Goal: Navigation & Orientation: Understand site structure

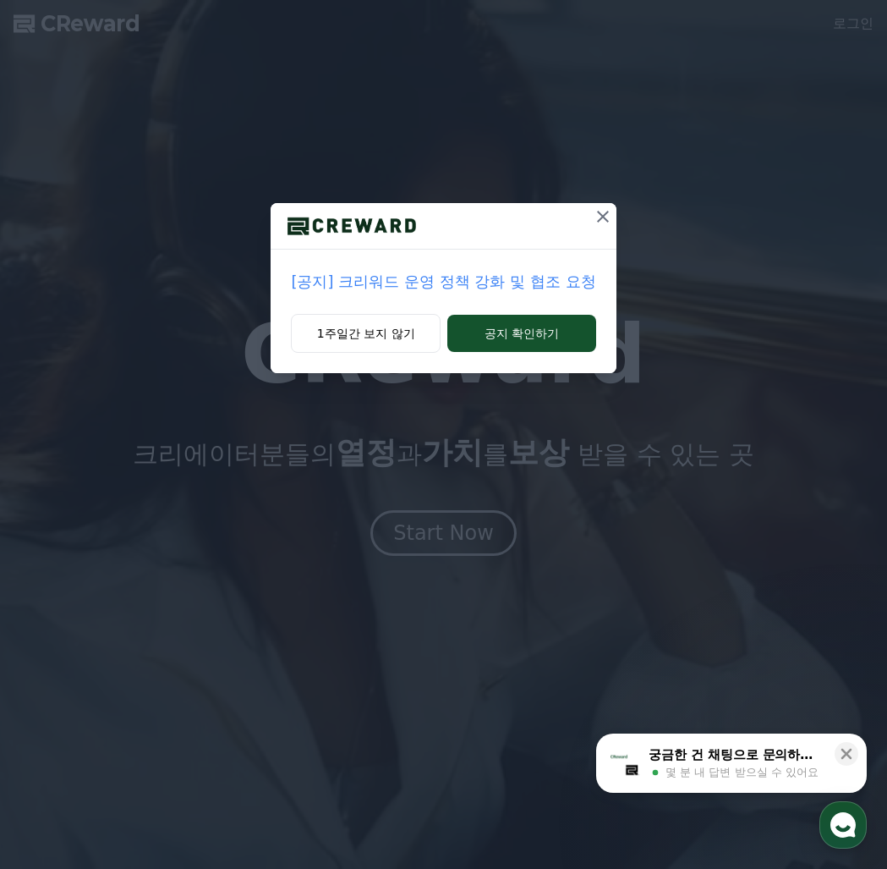
click at [599, 211] on icon at bounding box center [603, 216] width 20 height 20
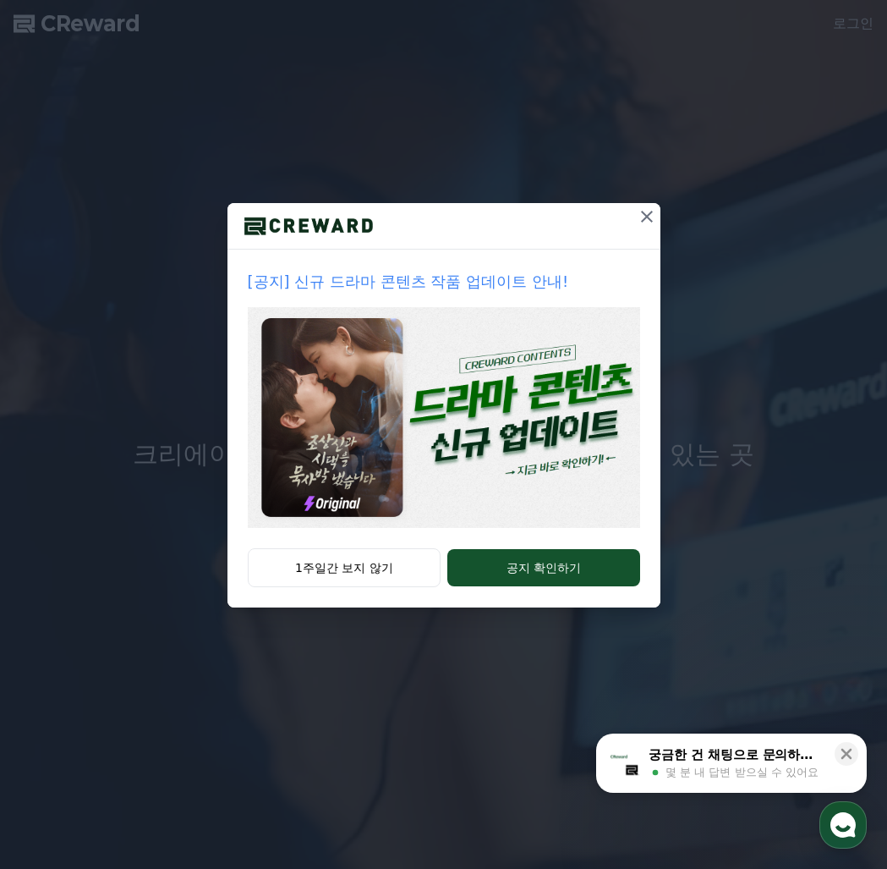
click at [654, 213] on icon at bounding box center [647, 216] width 20 height 20
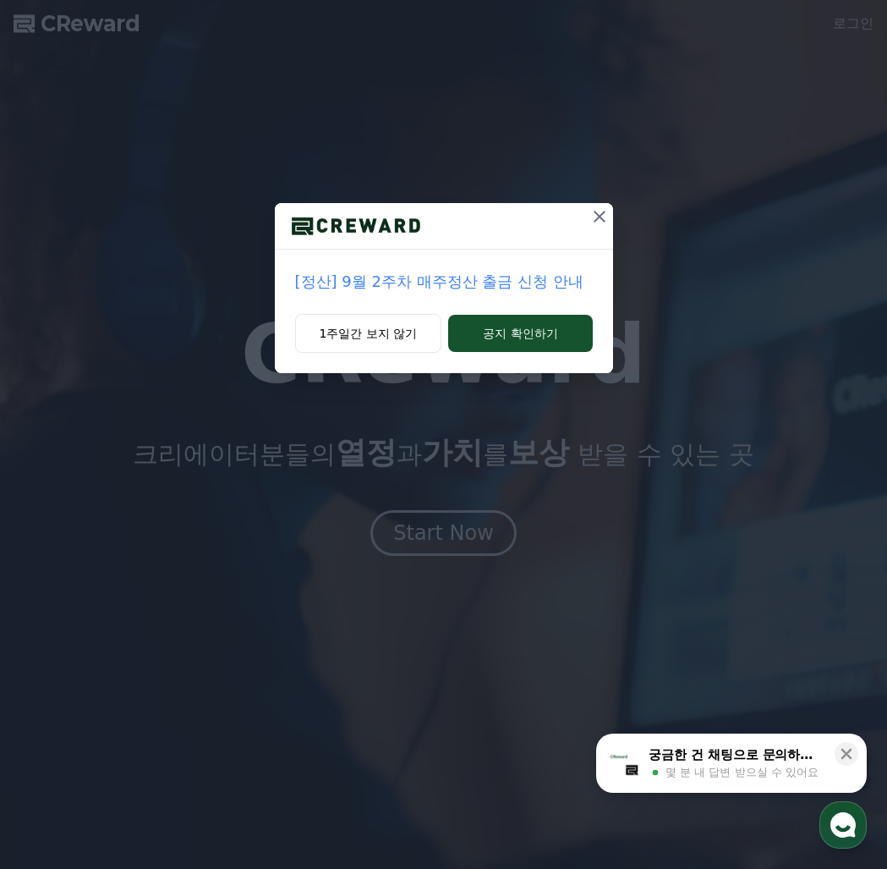
click at [595, 221] on icon at bounding box center [600, 217] width 12 height 12
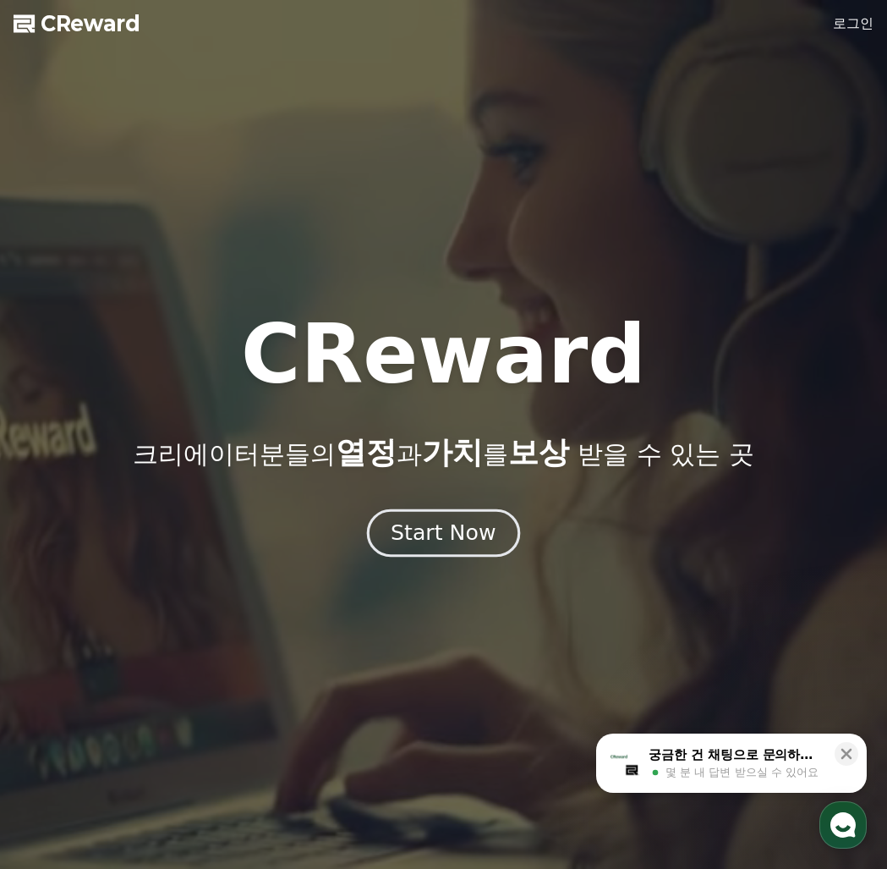
click at [486, 521] on div "Start Now" at bounding box center [443, 533] width 105 height 29
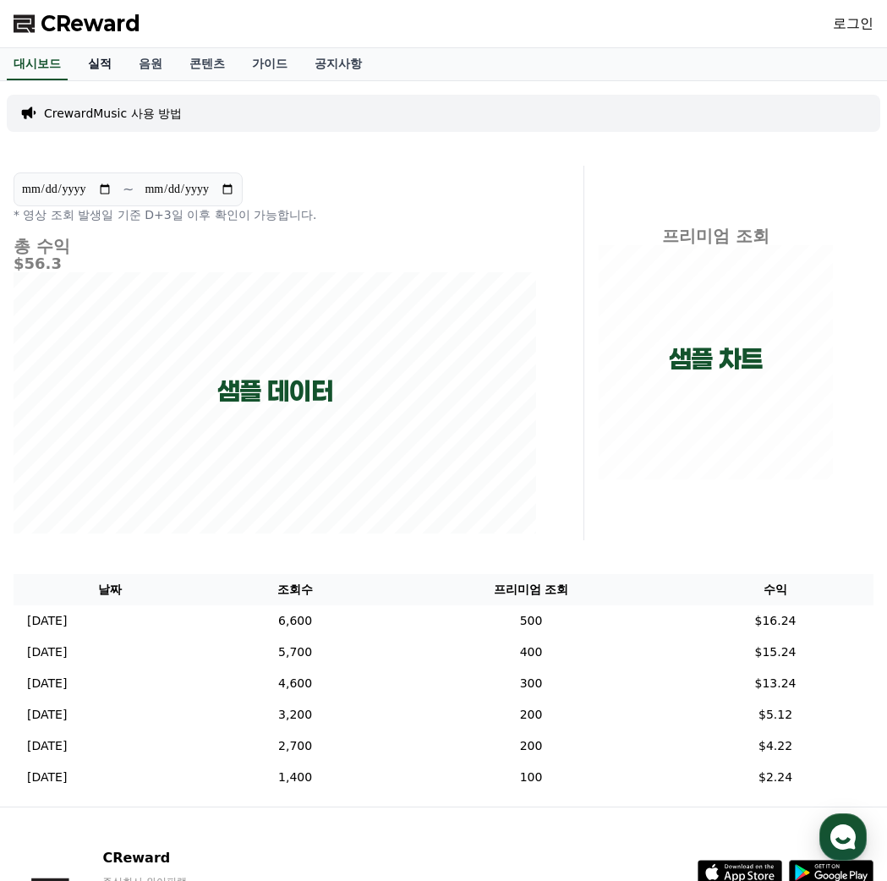
click at [123, 65] on link "실적" at bounding box center [99, 64] width 51 height 32
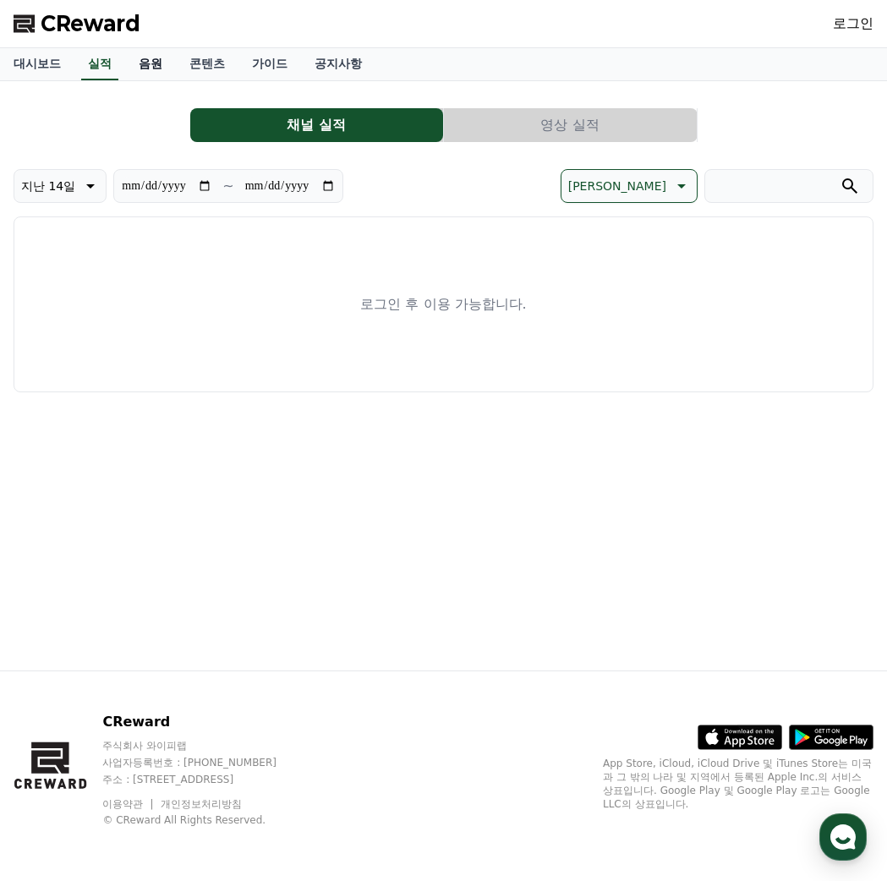
click at [158, 63] on link "음원" at bounding box center [150, 64] width 51 height 32
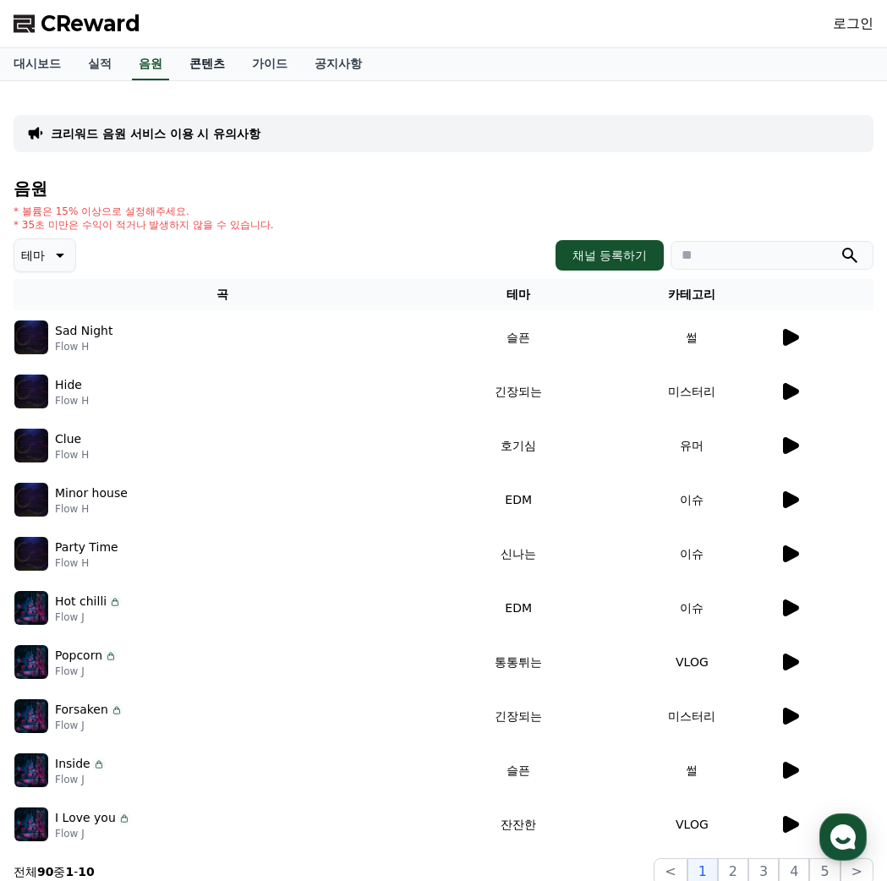
click at [199, 63] on link "콘텐츠" at bounding box center [207, 64] width 63 height 32
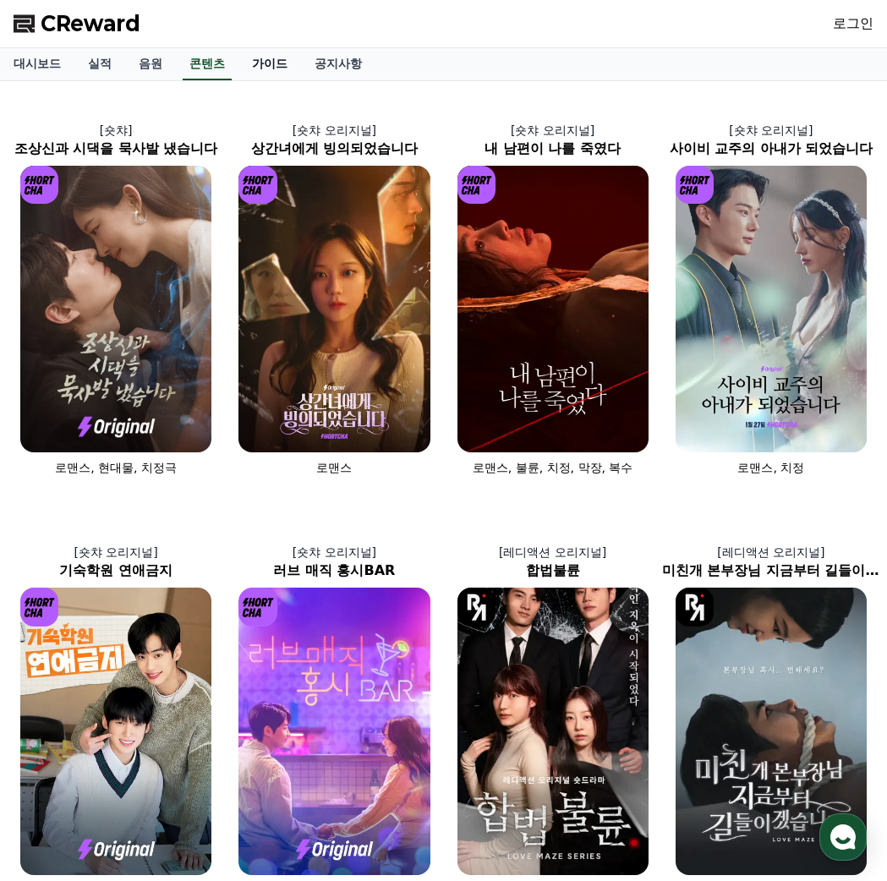
click at [271, 65] on link "가이드" at bounding box center [270, 64] width 63 height 32
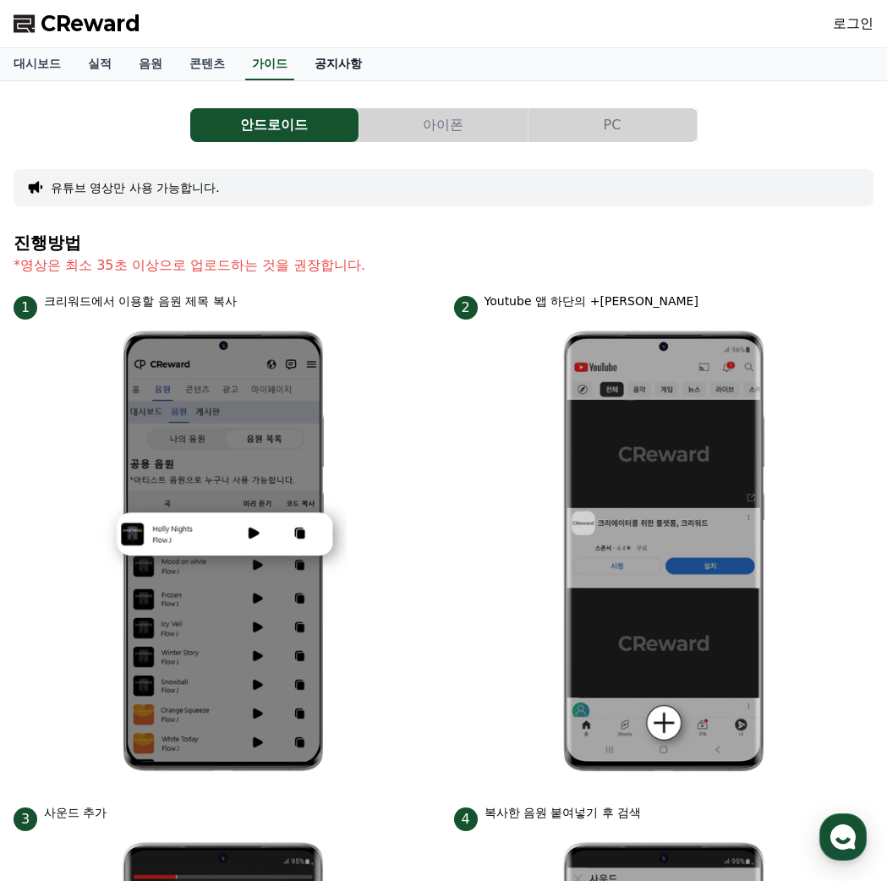
click at [320, 67] on link "공지사항" at bounding box center [338, 64] width 74 height 32
